Goal: Transaction & Acquisition: Purchase product/service

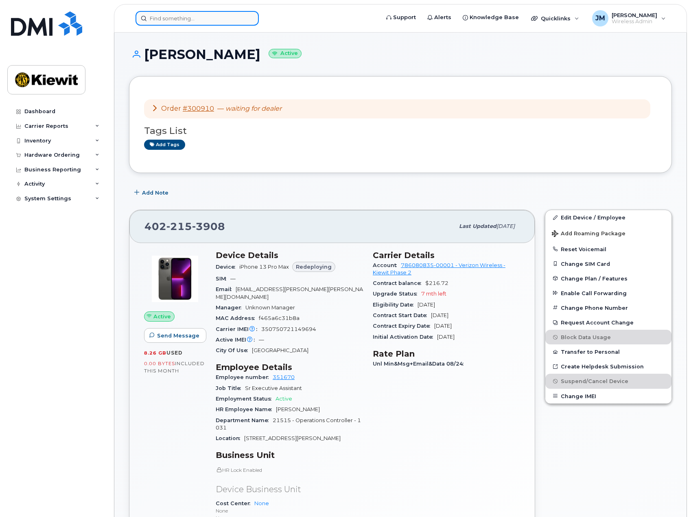
click at [220, 23] on input at bounding box center [196, 18] width 123 height 15
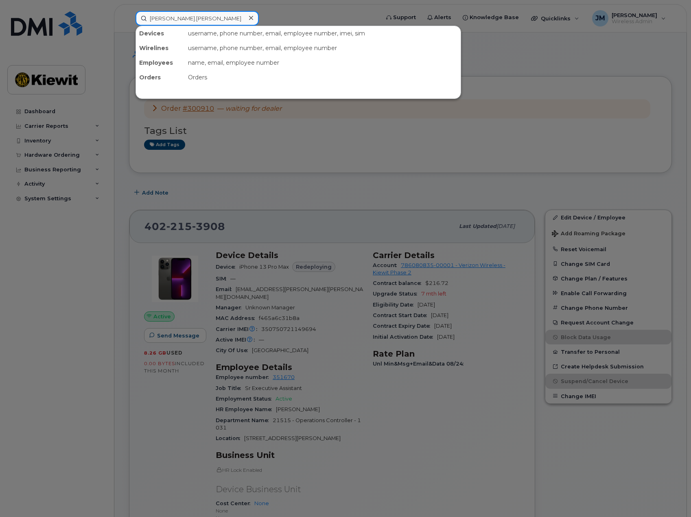
type input "pam.machac"
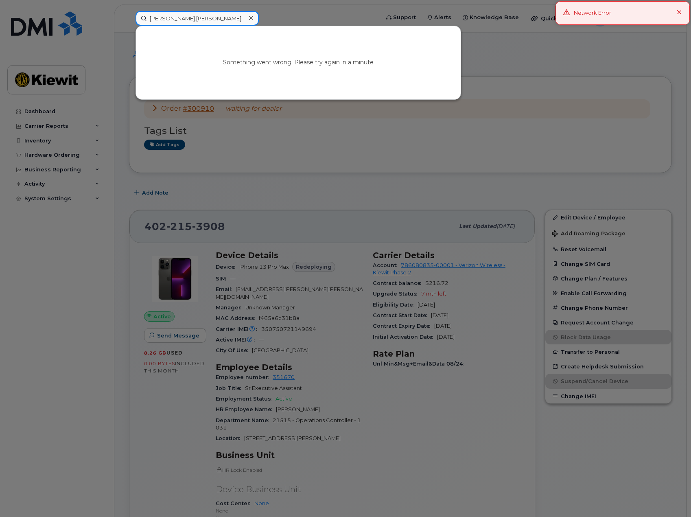
click at [195, 19] on input "pam.machac" at bounding box center [196, 18] width 123 height 15
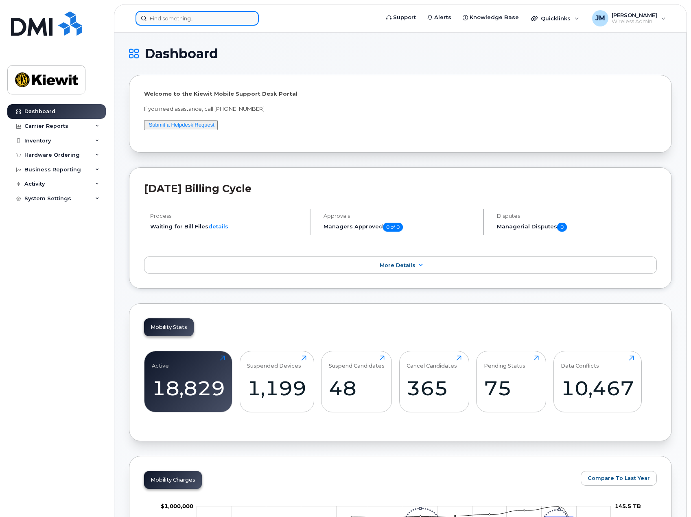
click at [190, 17] on input at bounding box center [196, 18] width 123 height 15
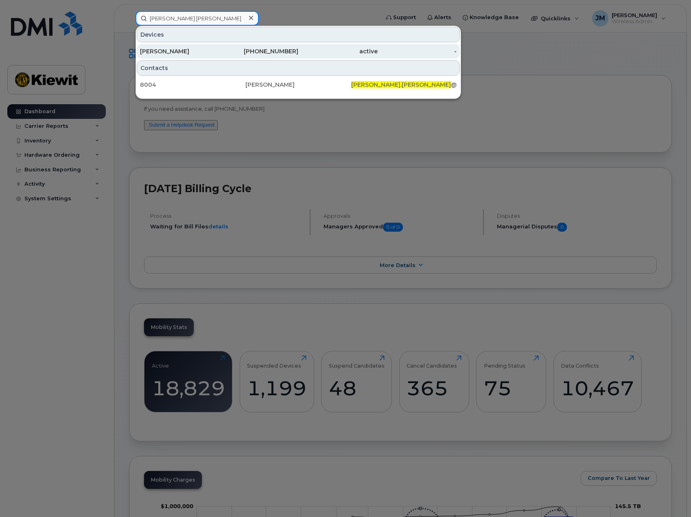
type input "[PERSON_NAME].[PERSON_NAME]"
click at [177, 52] on div "[PERSON_NAME]" at bounding box center [179, 51] width 79 height 8
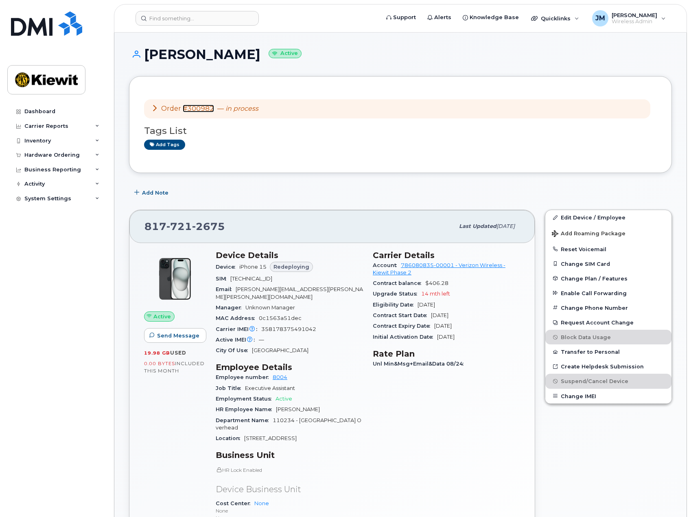
click at [190, 108] on link "#300982" at bounding box center [198, 109] width 31 height 8
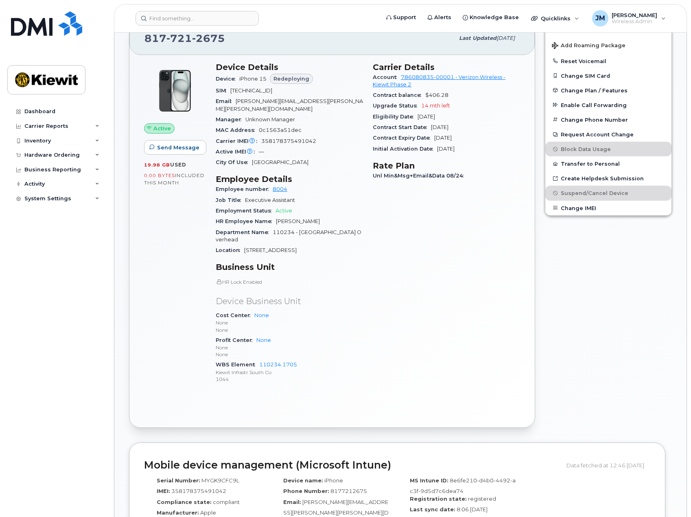
scroll to position [285, 0]
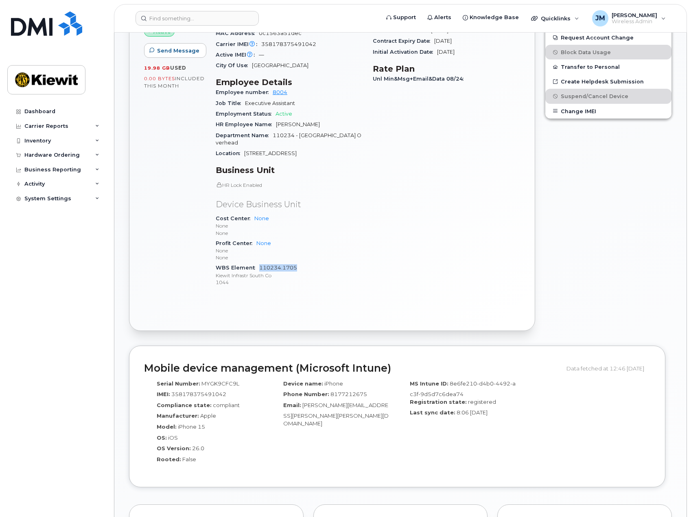
drag, startPoint x: 302, startPoint y: 253, endPoint x: 259, endPoint y: 255, distance: 42.8
click at [259, 262] on div "WBS Element 110234.1705 Kiewit Infrastr South Co 1044" at bounding box center [289, 274] width 147 height 25
copy link "110234.1705"
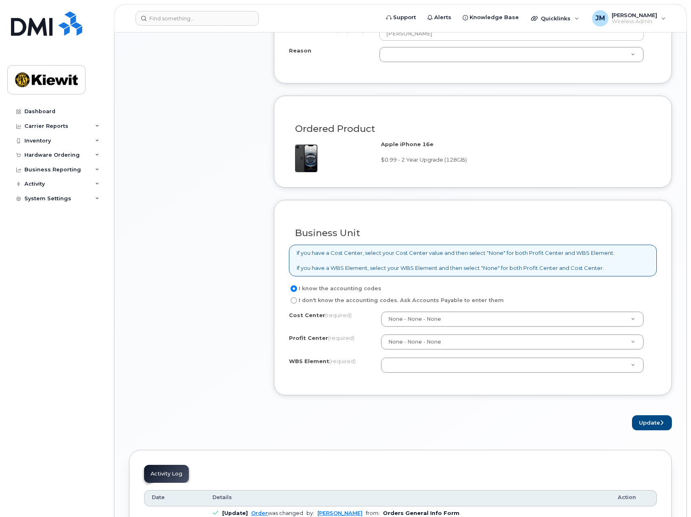
scroll to position [285, 0]
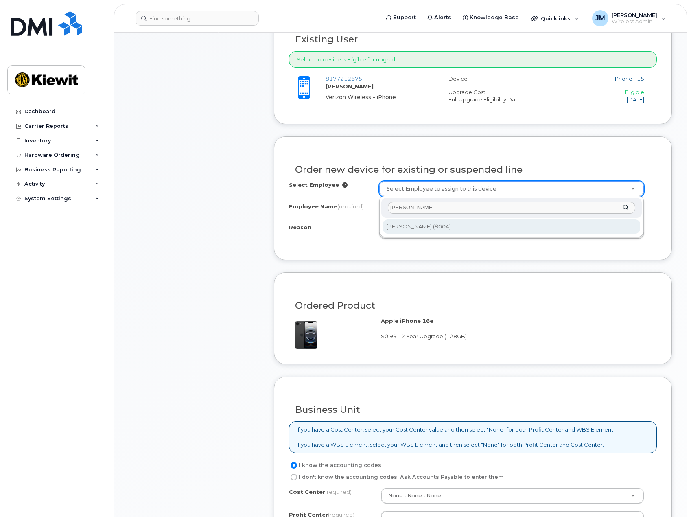
type input "pam machac"
type input "2145782"
select select
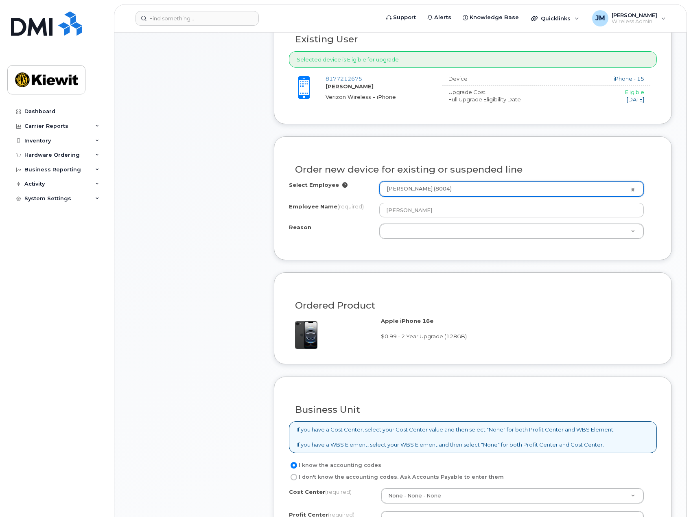
scroll to position [529, 0]
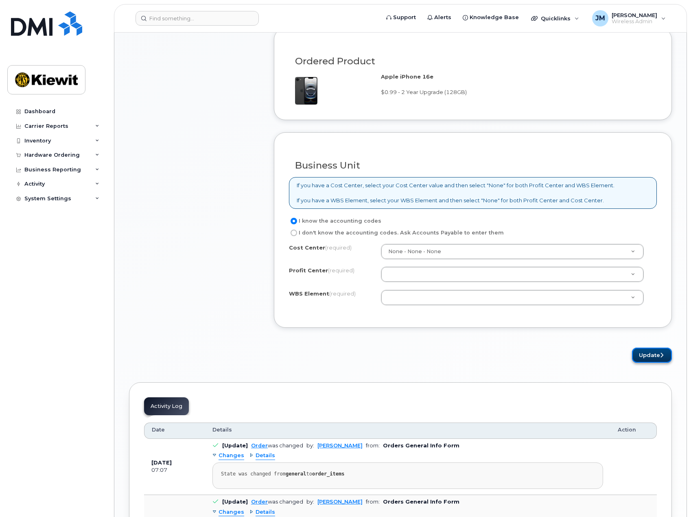
click at [661, 358] on button "Update" at bounding box center [652, 354] width 40 height 15
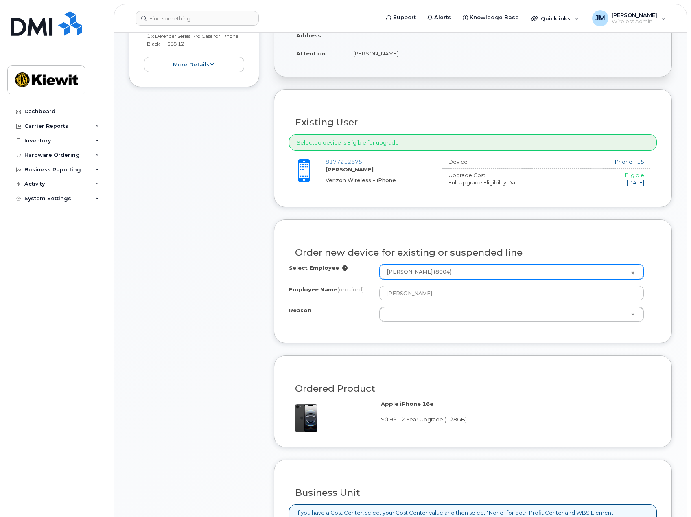
scroll to position [142, 0]
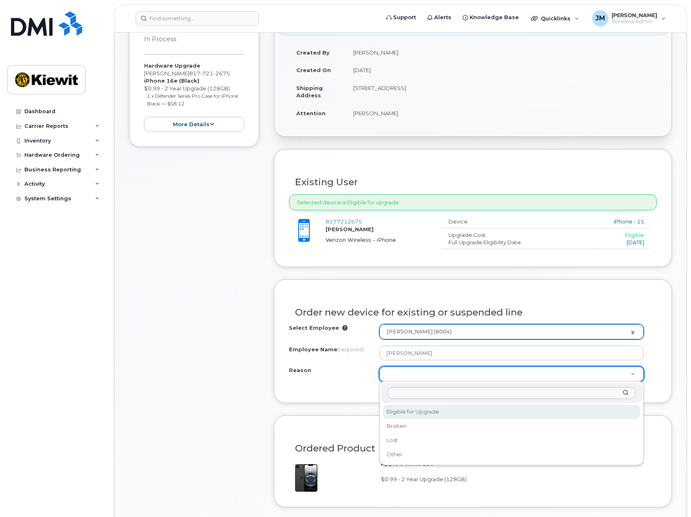
select select "eligible_for_upgrade"
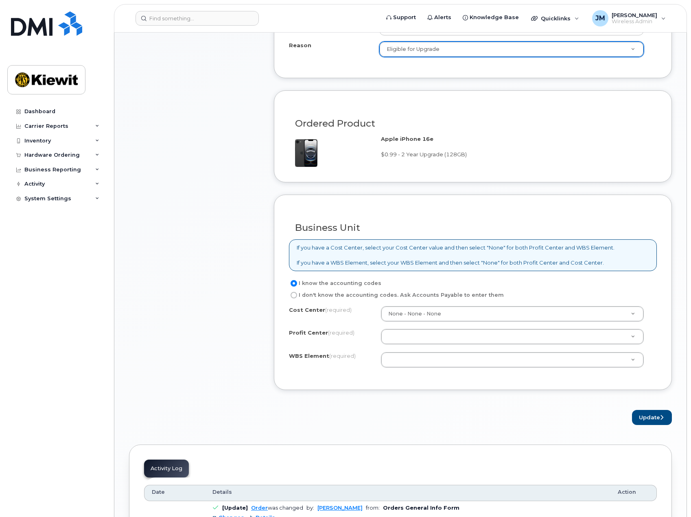
scroll to position [549, 0]
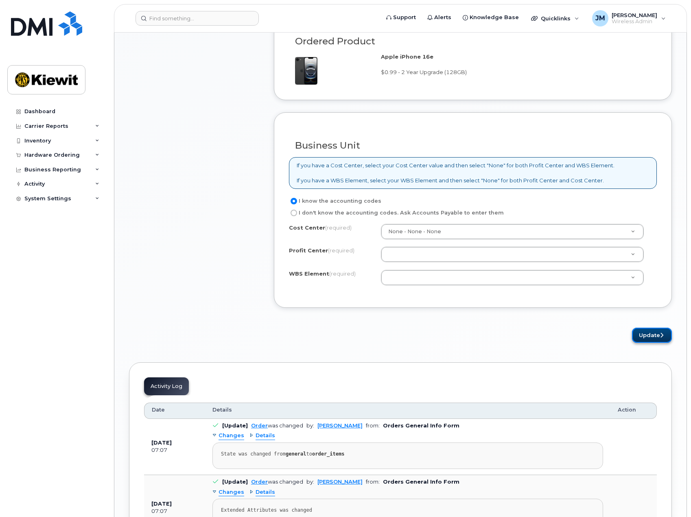
click at [652, 338] on button "Update" at bounding box center [652, 334] width 40 height 15
click at [332, 299] on div "Business Unit If you have a Cost Center, select your Cost Center value and then…" at bounding box center [473, 210] width 398 height 196
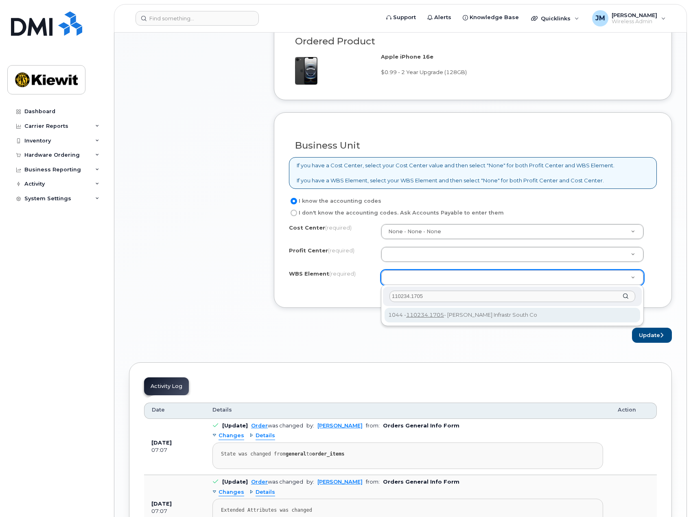
type input "110234.1705"
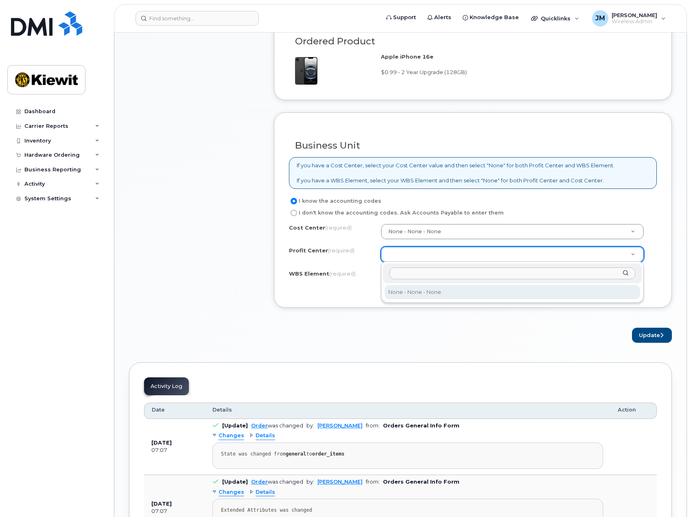
select select "None"
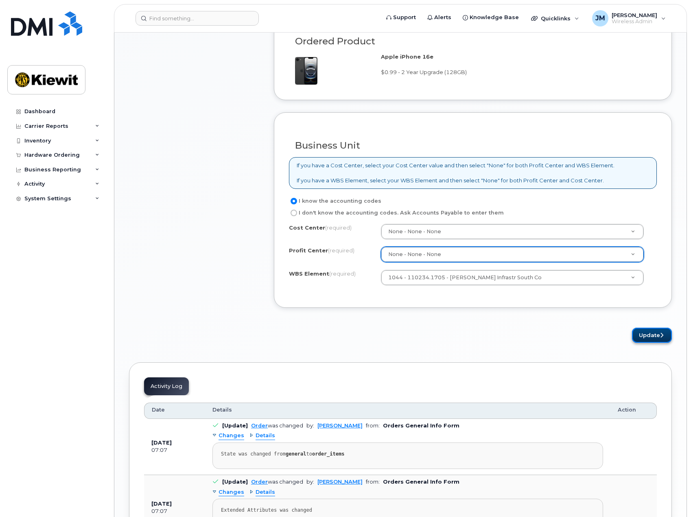
click at [646, 334] on button "Update" at bounding box center [652, 334] width 40 height 15
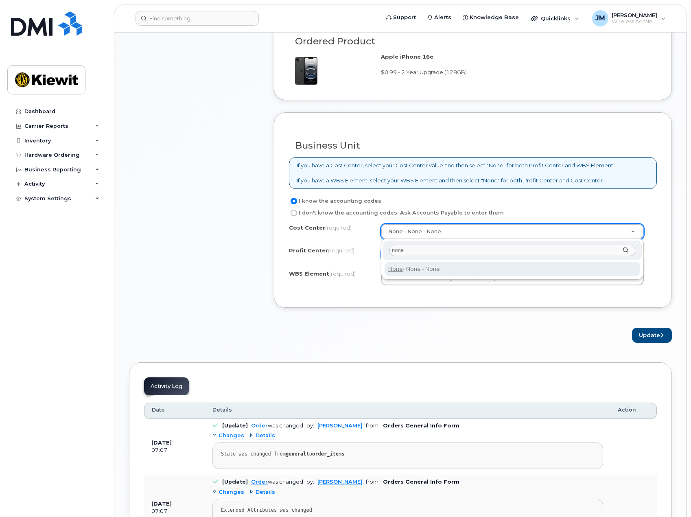
type input "none"
type input "None"
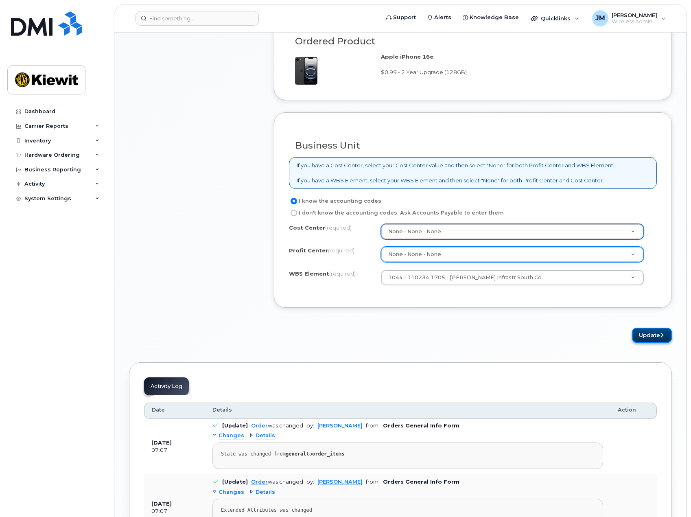
click at [641, 333] on button "Update" at bounding box center [652, 334] width 40 height 15
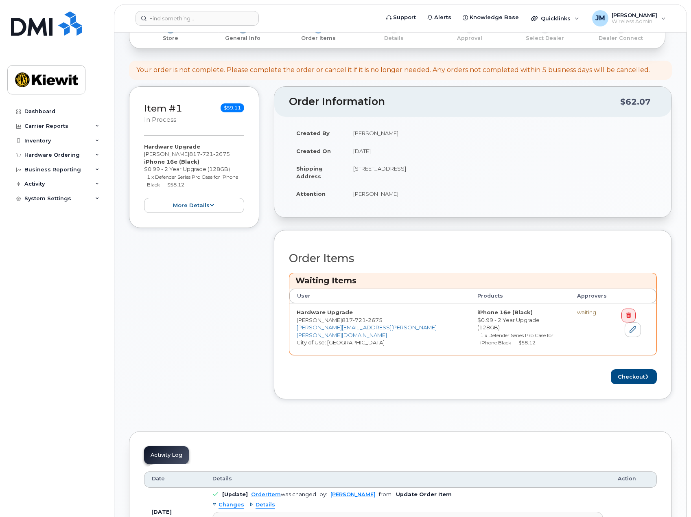
scroll to position [122, 0]
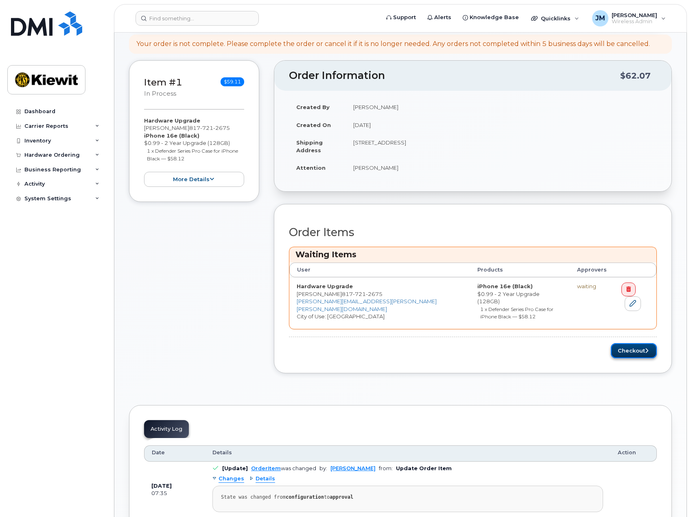
click at [635, 343] on button "Checkout" at bounding box center [634, 350] width 46 height 15
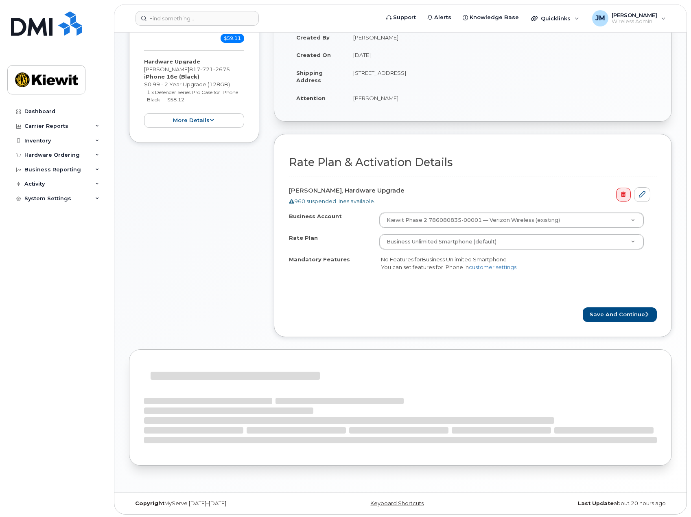
scroll to position [133, 0]
click at [611, 316] on button "Save and Continue" at bounding box center [619, 312] width 74 height 15
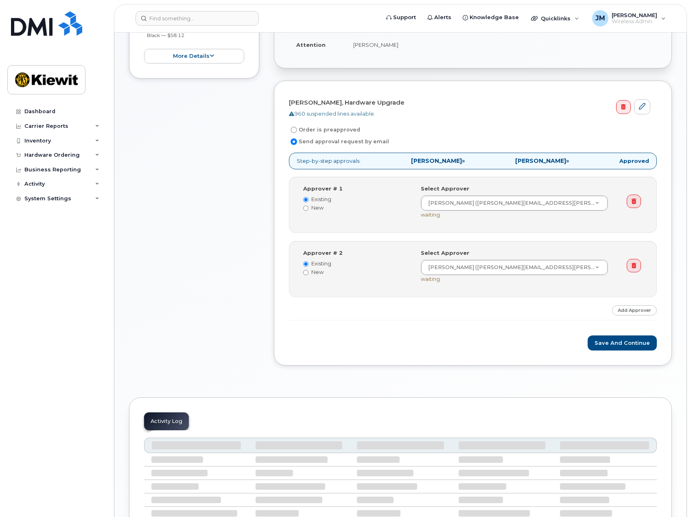
scroll to position [203, 0]
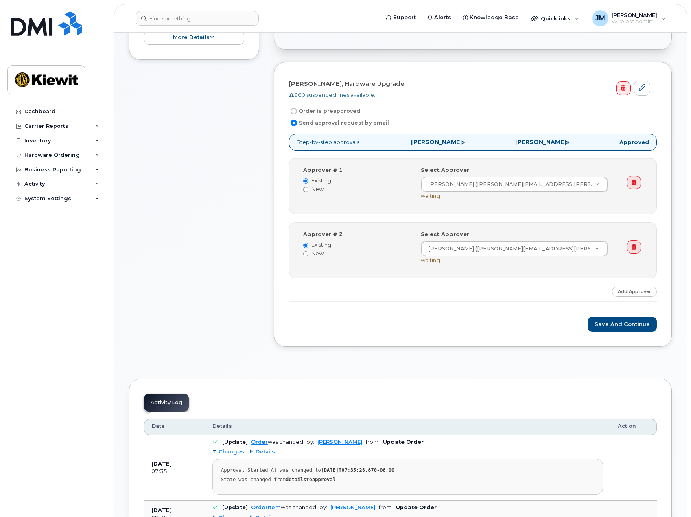
click at [316, 111] on label "Order is preapproved" at bounding box center [324, 111] width 71 height 10
click at [297, 111] on input "Order is preapproved" at bounding box center [293, 111] width 7 height 7
radio input "true"
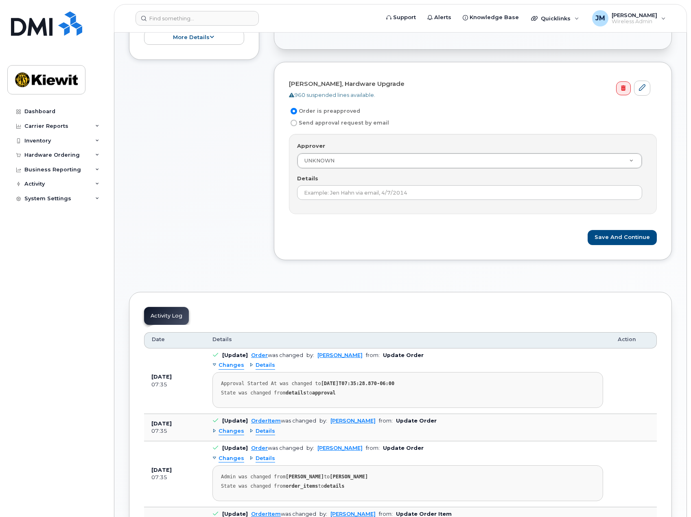
click at [345, 169] on div "Approver UNKNOWN Approver Approver UNKNOWN Aaron Seward Abrianna Garcia Adrien …" at bounding box center [473, 174] width 368 height 80
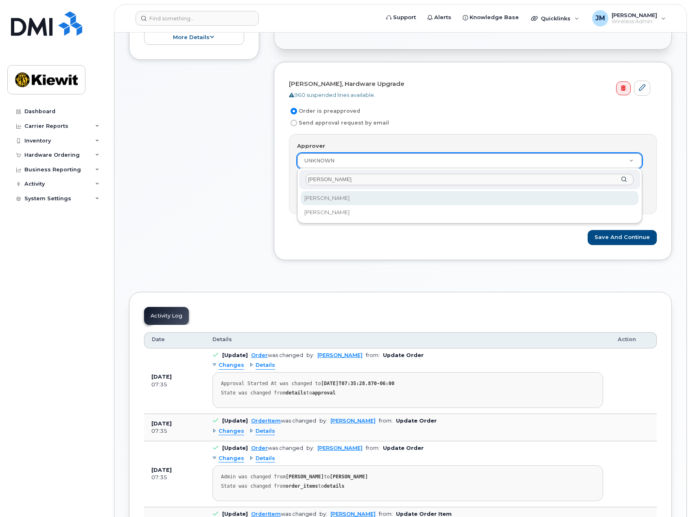
type input "daniel"
select select "2151910"
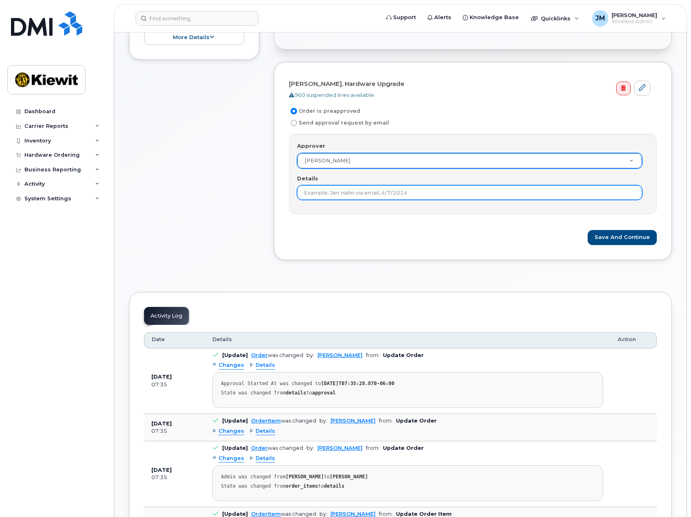
click at [422, 193] on input "Details" at bounding box center [469, 192] width 345 height 15
type input "Pam's phone is broken, needs replaced asap"
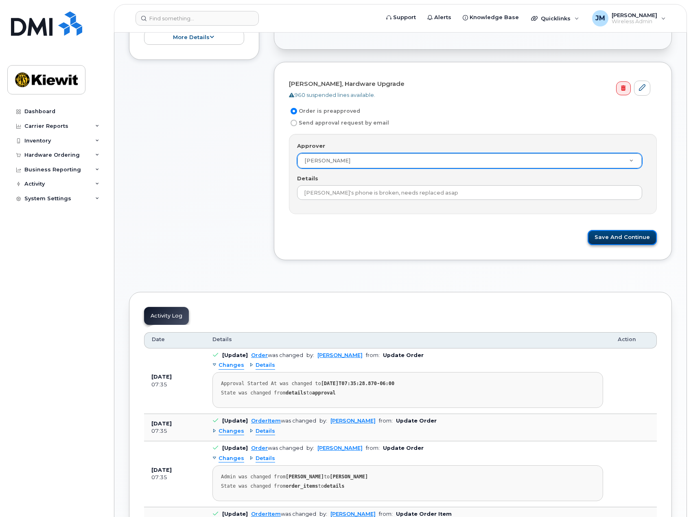
click at [622, 236] on button "Save and Continue" at bounding box center [621, 237] width 69 height 15
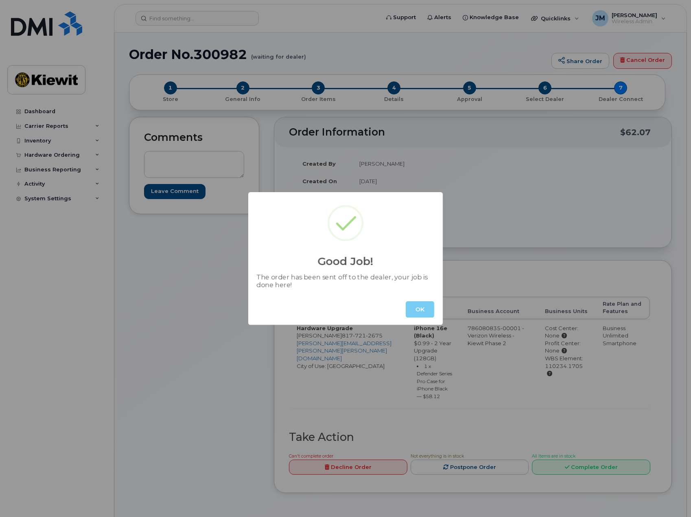
click at [418, 307] on button "OK" at bounding box center [420, 309] width 28 height 16
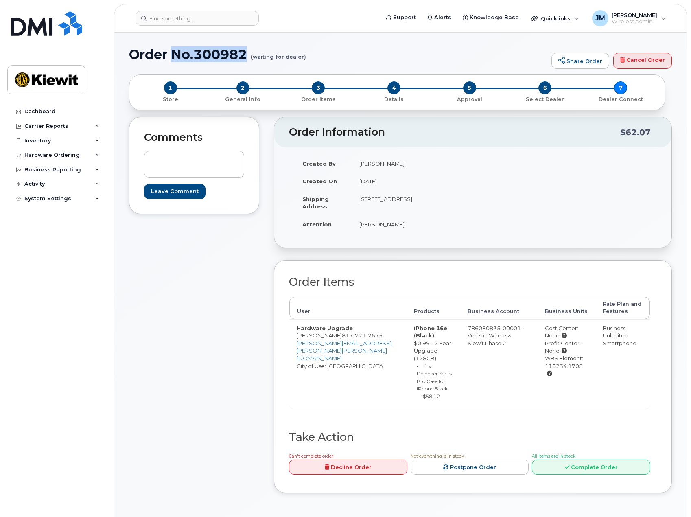
drag, startPoint x: 248, startPoint y: 55, endPoint x: 174, endPoint y: 56, distance: 74.4
click at [174, 56] on h1 "Order No.300982 (waiting for dealer)" at bounding box center [338, 54] width 418 height 14
copy h1 "No.300982"
